Goal: Navigation & Orientation: Find specific page/section

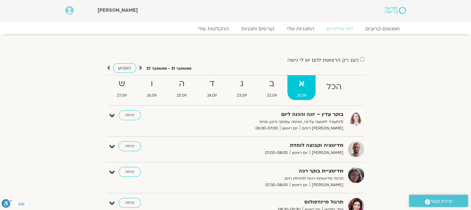
click at [403, 10] on img at bounding box center [395, 10] width 21 height 7
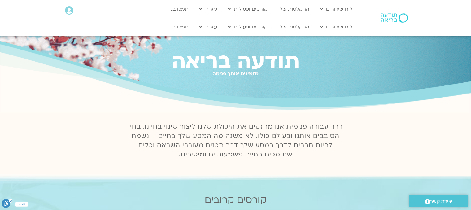
click at [294, 50] on h1 "תודעה בריאה" at bounding box center [235, 61] width 471 height 23
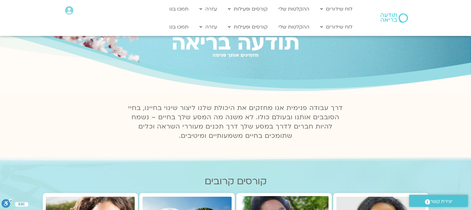
scroll to position [22, 0]
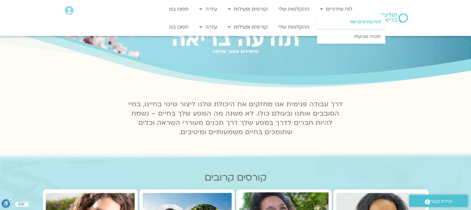
click at [354, 24] on link "לוח שידורים יומי" at bounding box center [351, 22] width 68 height 14
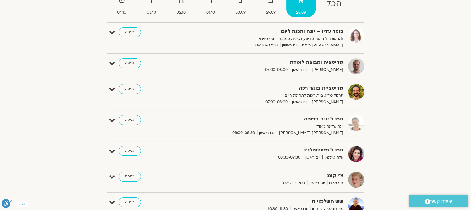
scroll to position [82, 0]
click at [130, 153] on link "כניסה" at bounding box center [130, 152] width 22 height 10
